Goal: Navigation & Orientation: Find specific page/section

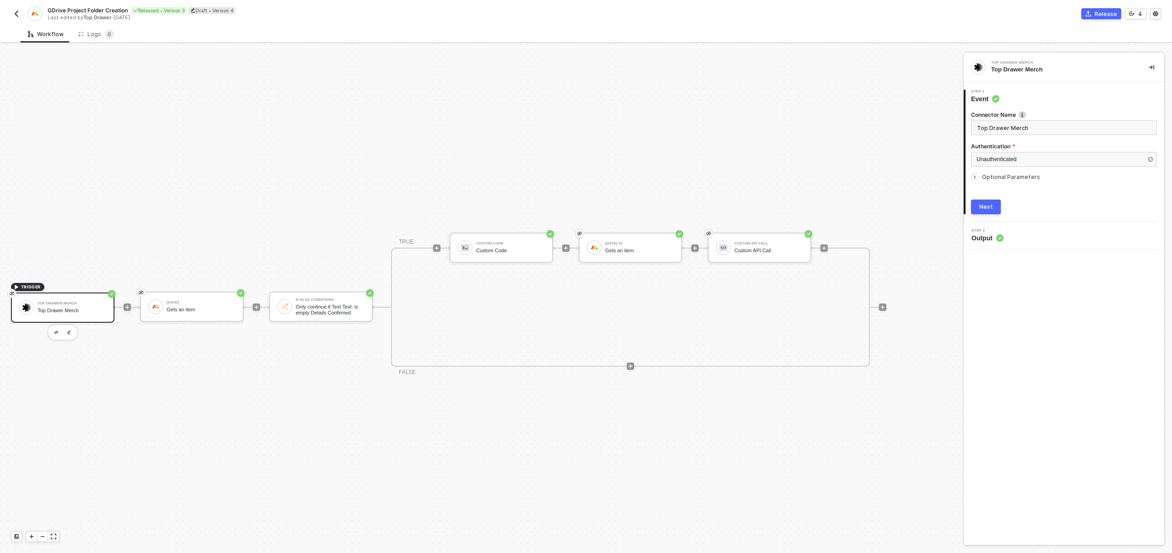
click at [16, 12] on img "button" at bounding box center [16, 13] width 7 height 7
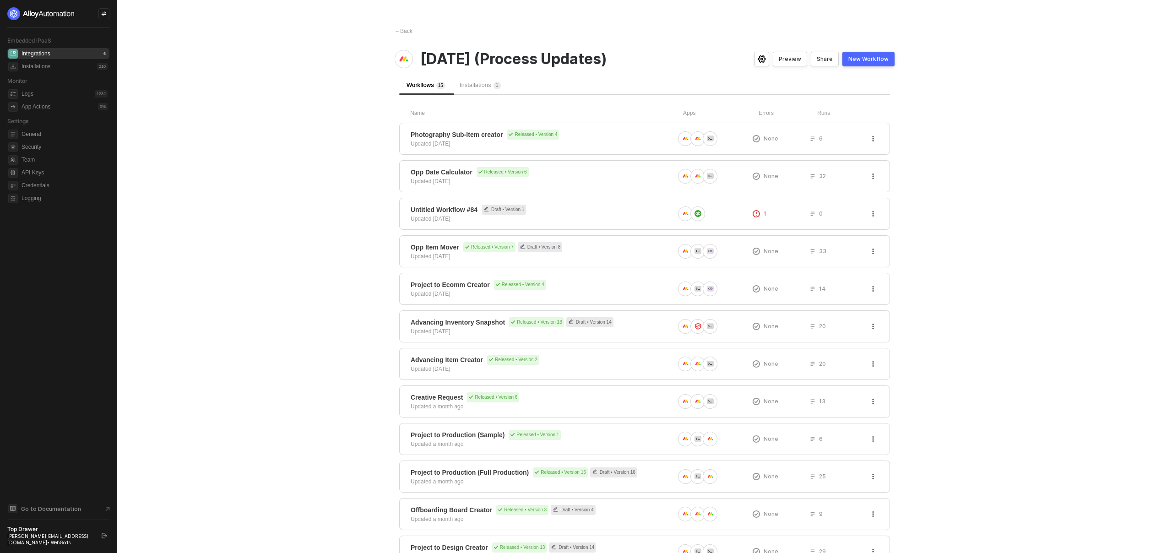
click at [415, 31] on div "← Back [DATE] (Process Updates) Preview Share New Workflow Workflows 1 5 Instal…" at bounding box center [645, 368] width 522 height 736
click at [409, 31] on div "← Back" at bounding box center [404, 31] width 18 height 8
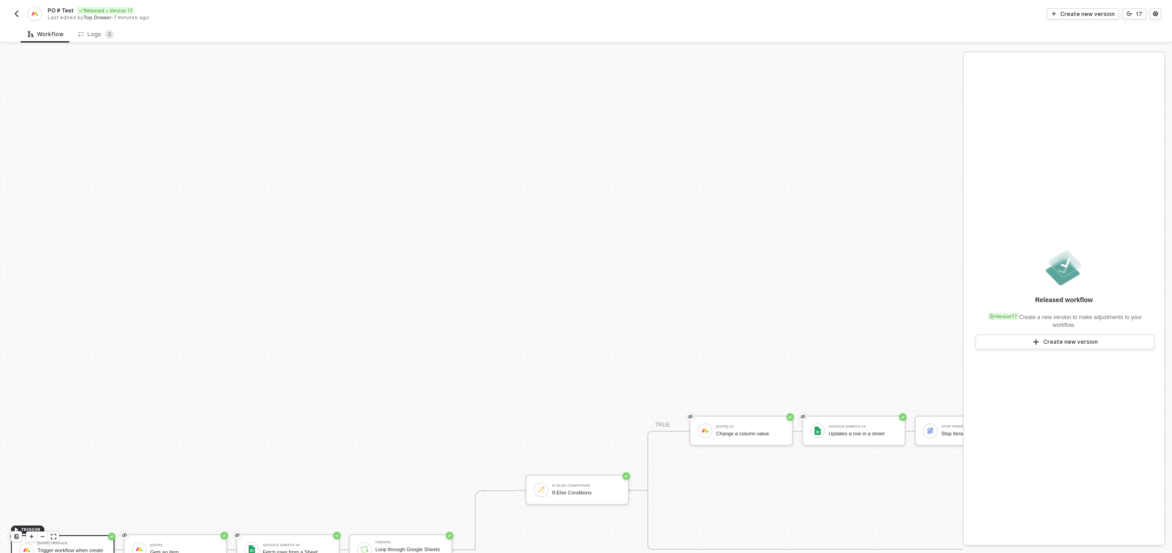
scroll to position [253, 0]
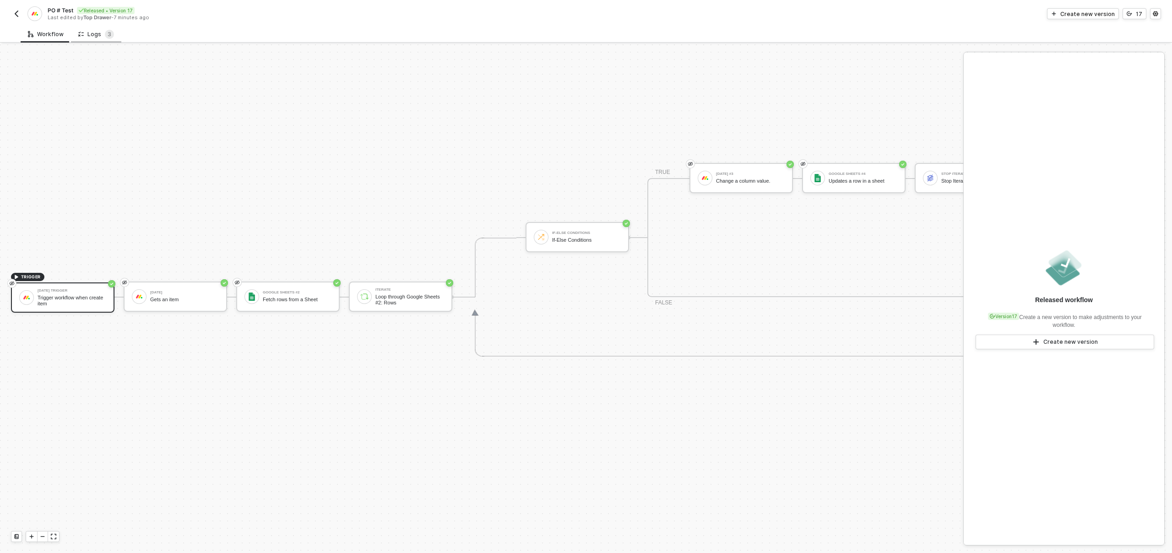
click at [87, 33] on div "Logs 3" at bounding box center [96, 34] width 36 height 9
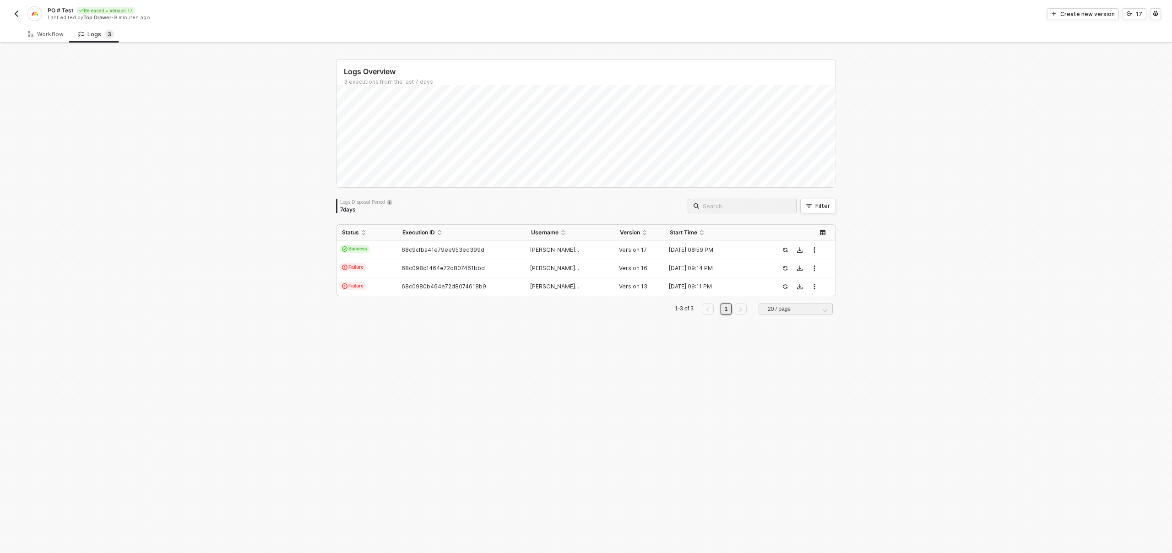
click at [16, 16] on img "button" at bounding box center [16, 13] width 7 height 7
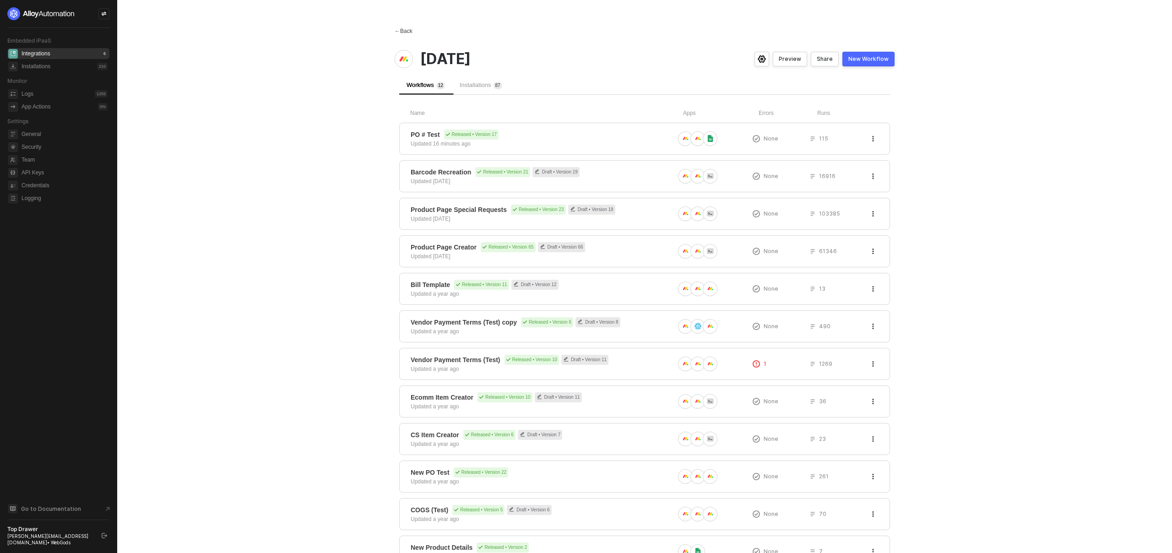
click at [402, 29] on div "← Back" at bounding box center [404, 31] width 18 height 8
